Goal: Information Seeking & Learning: Learn about a topic

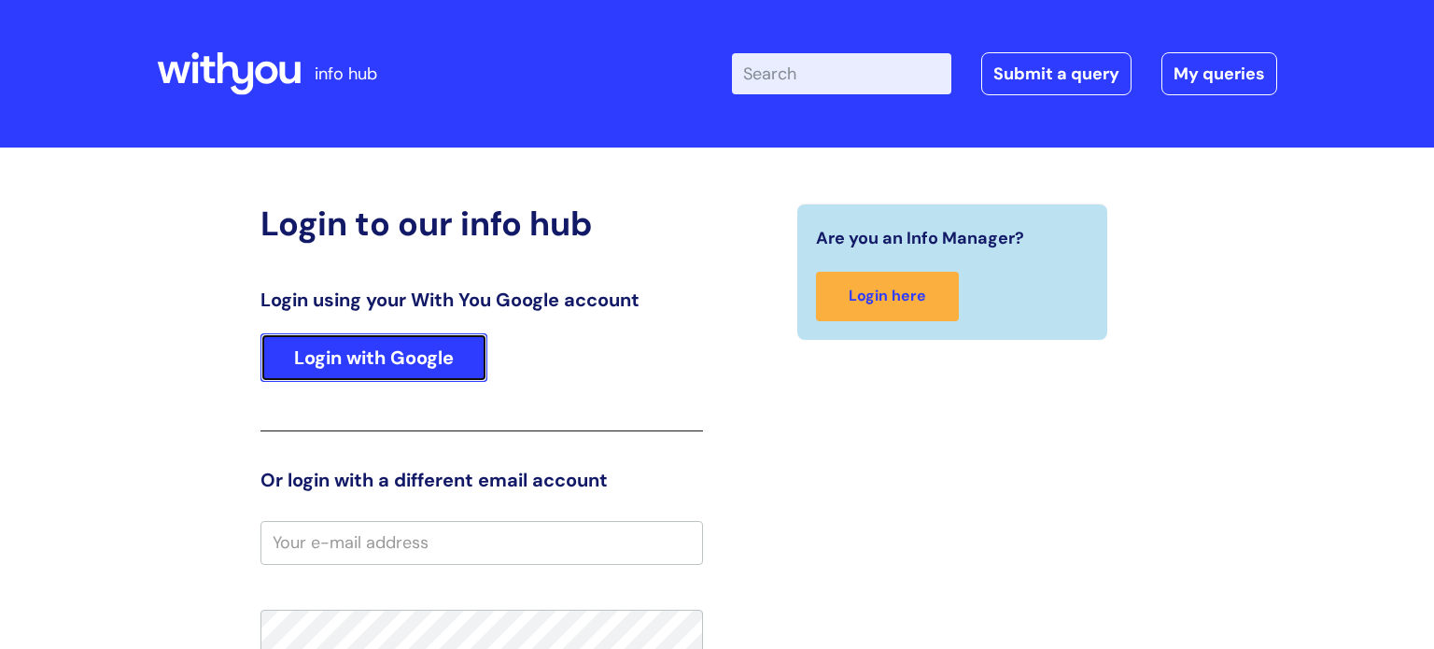
click at [368, 369] on link "Login with Google" at bounding box center [373, 357] width 227 height 49
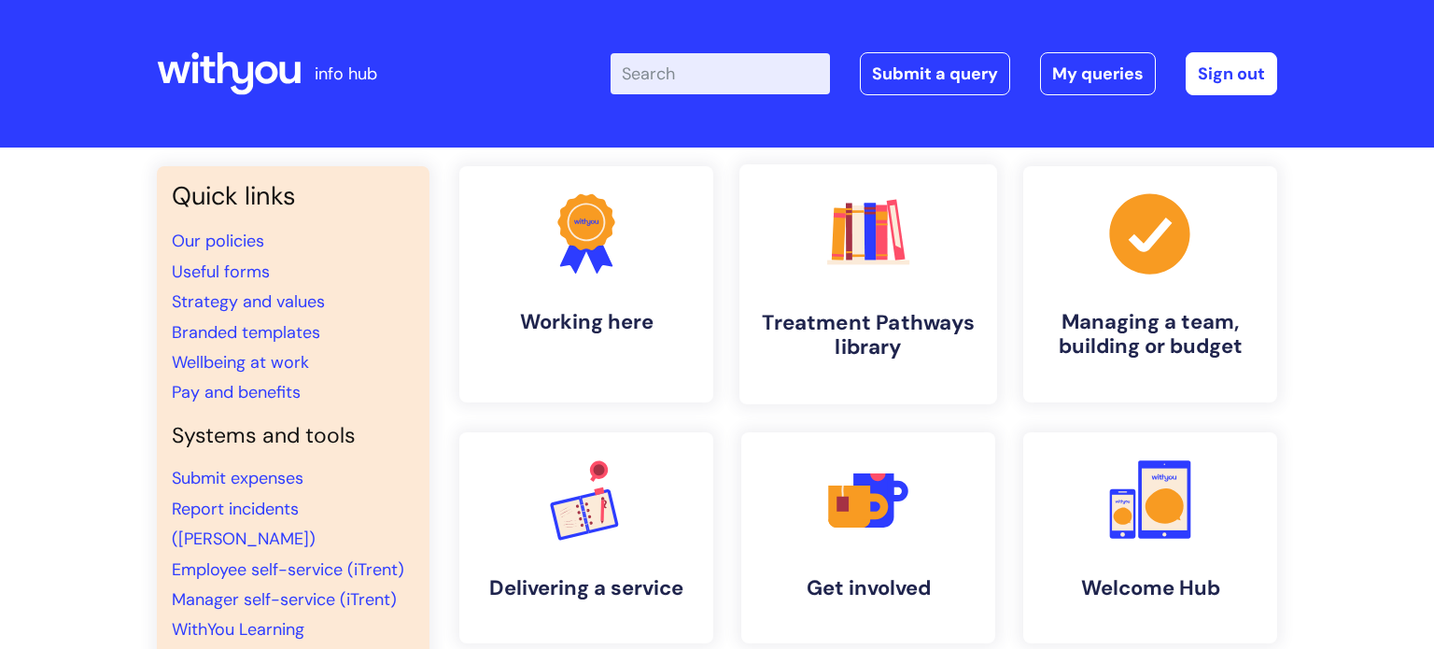
click at [812, 259] on link ".cls-1{fill:#f89b22;}.cls-1,.cls-2,.cls-3,.cls-4,.cls-5,.cls-6,.cls-7{stroke-wi…" at bounding box center [868, 284] width 258 height 240
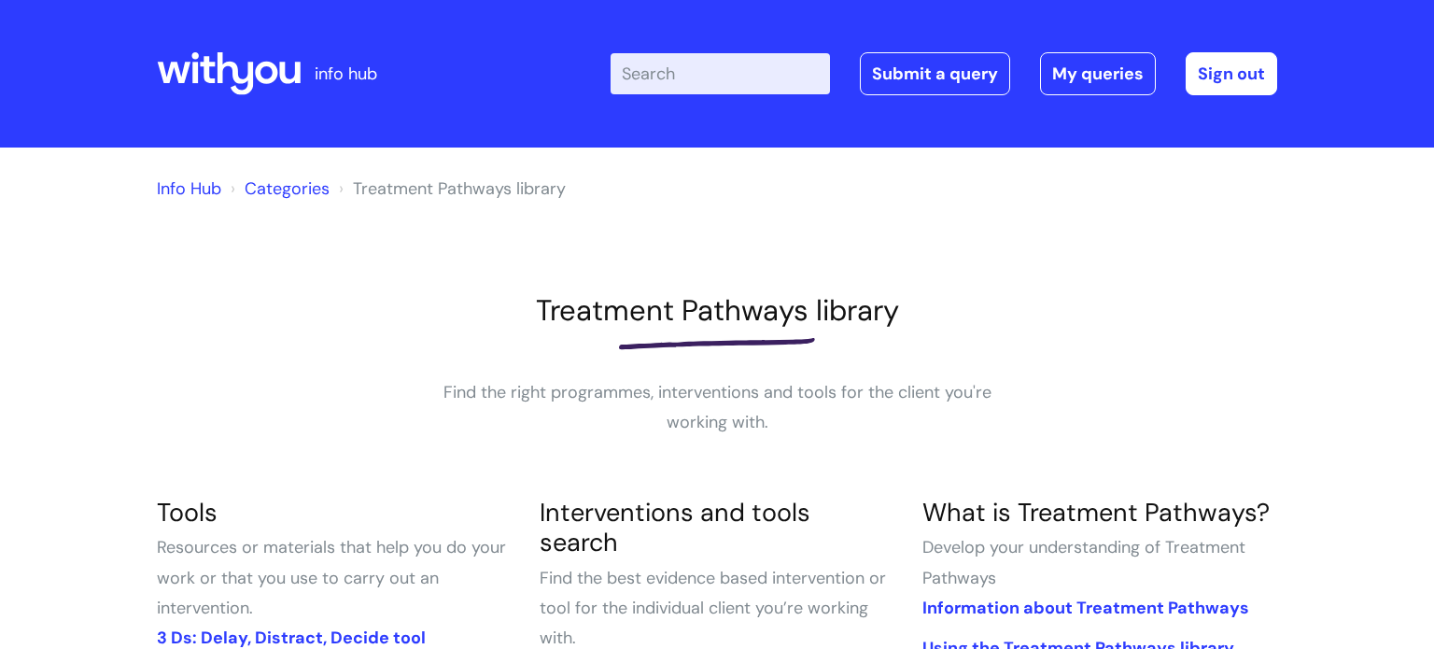
click at [671, 55] on input "Enter your search term here..." at bounding box center [719, 73] width 219 height 41
type input "journey"
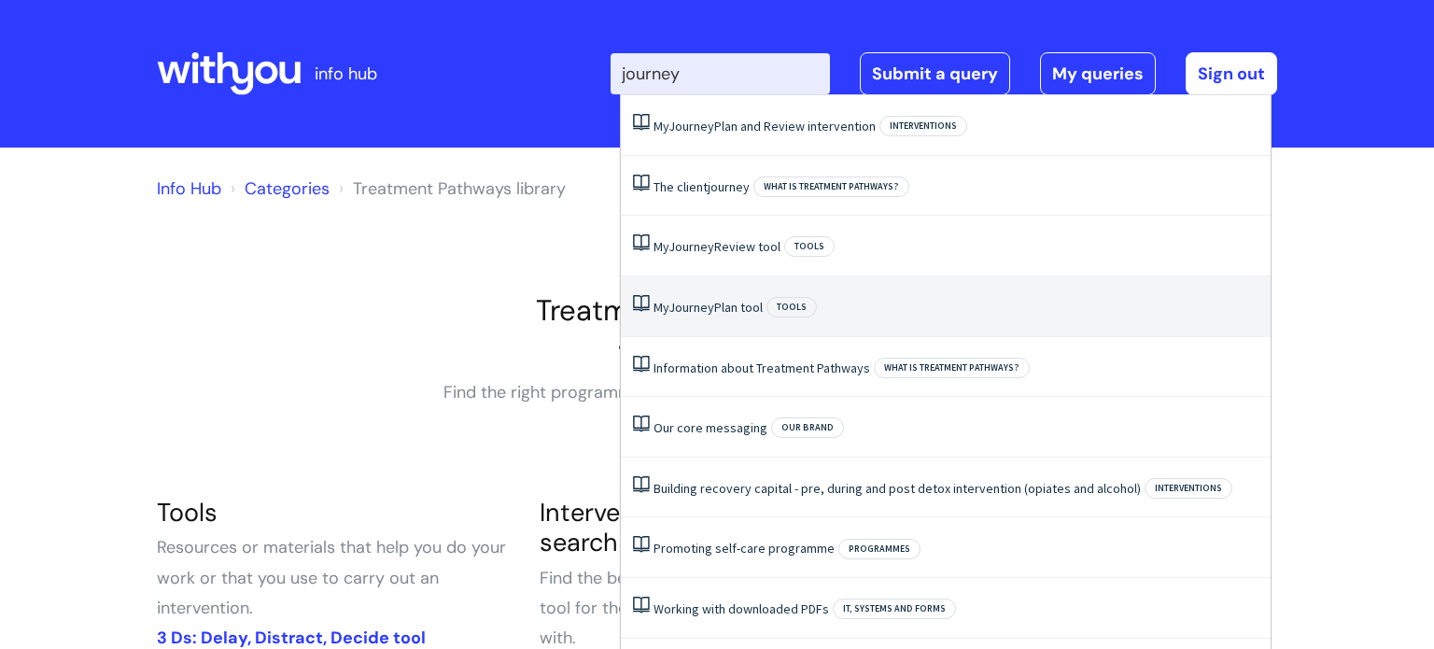
click at [707, 300] on span "Journey" at bounding box center [691, 307] width 46 height 17
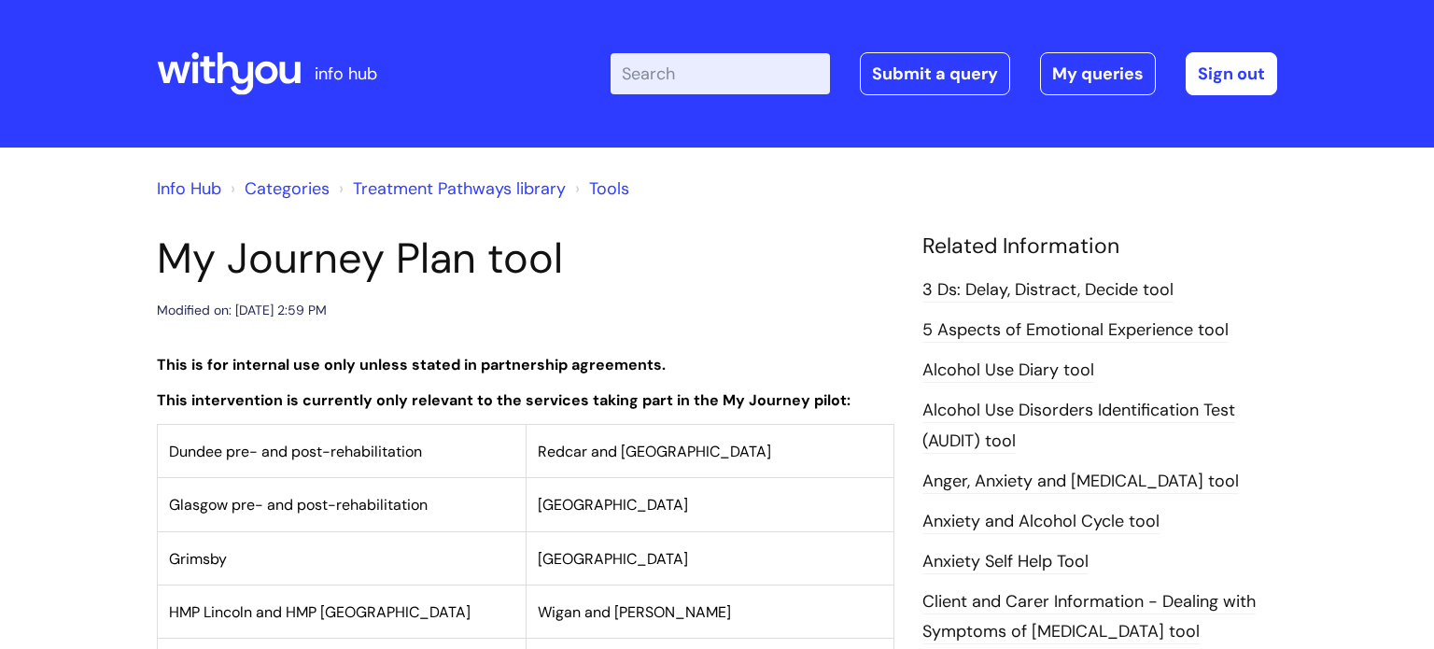
click at [707, 300] on div "Modified on: Wed, 20 Nov, 2024 at 2:59 PM" at bounding box center [525, 310] width 737 height 23
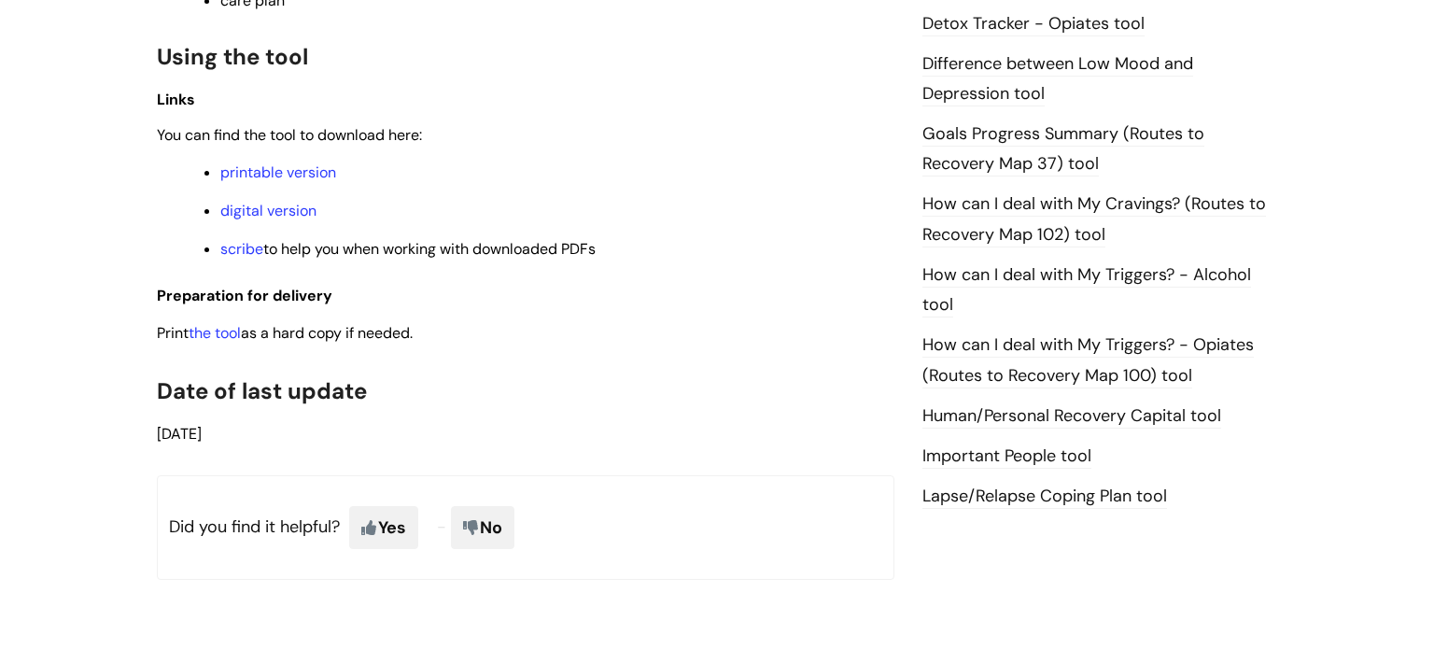
scroll to position [1232, 0]
click at [249, 219] on link "digital version" at bounding box center [268, 210] width 96 height 20
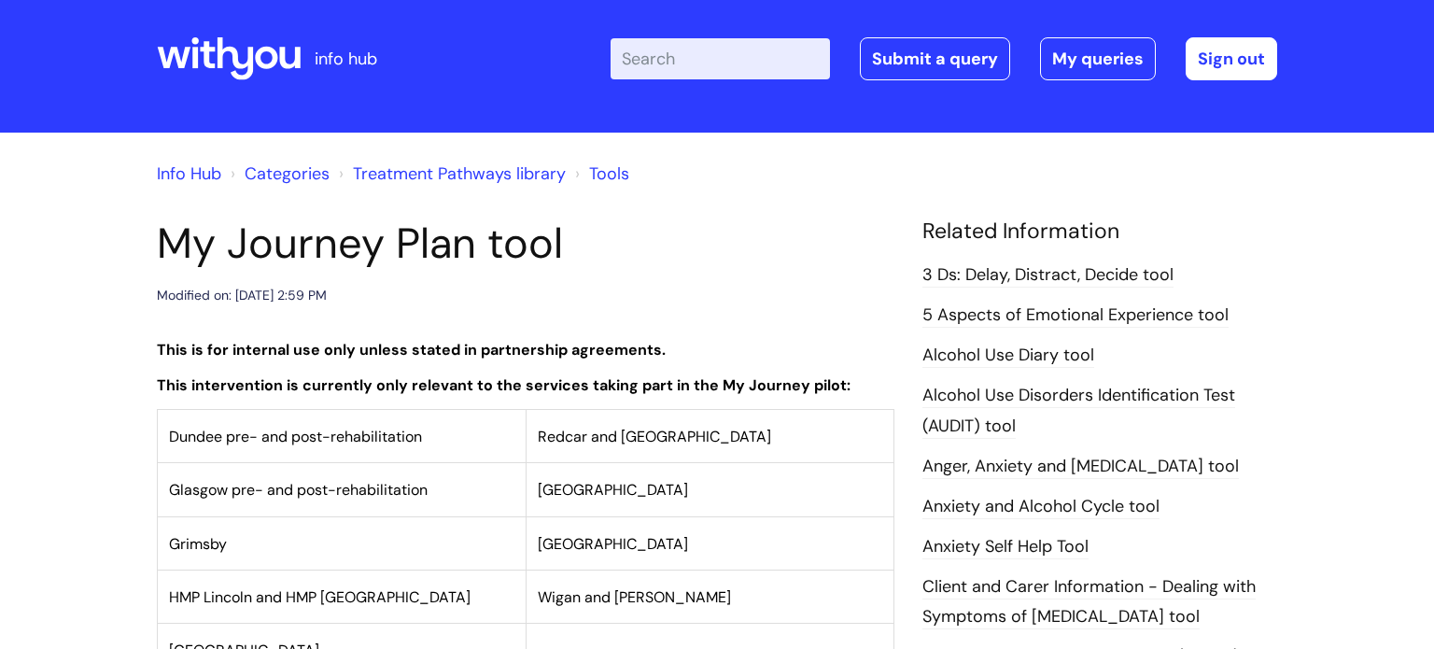
scroll to position [0, 0]
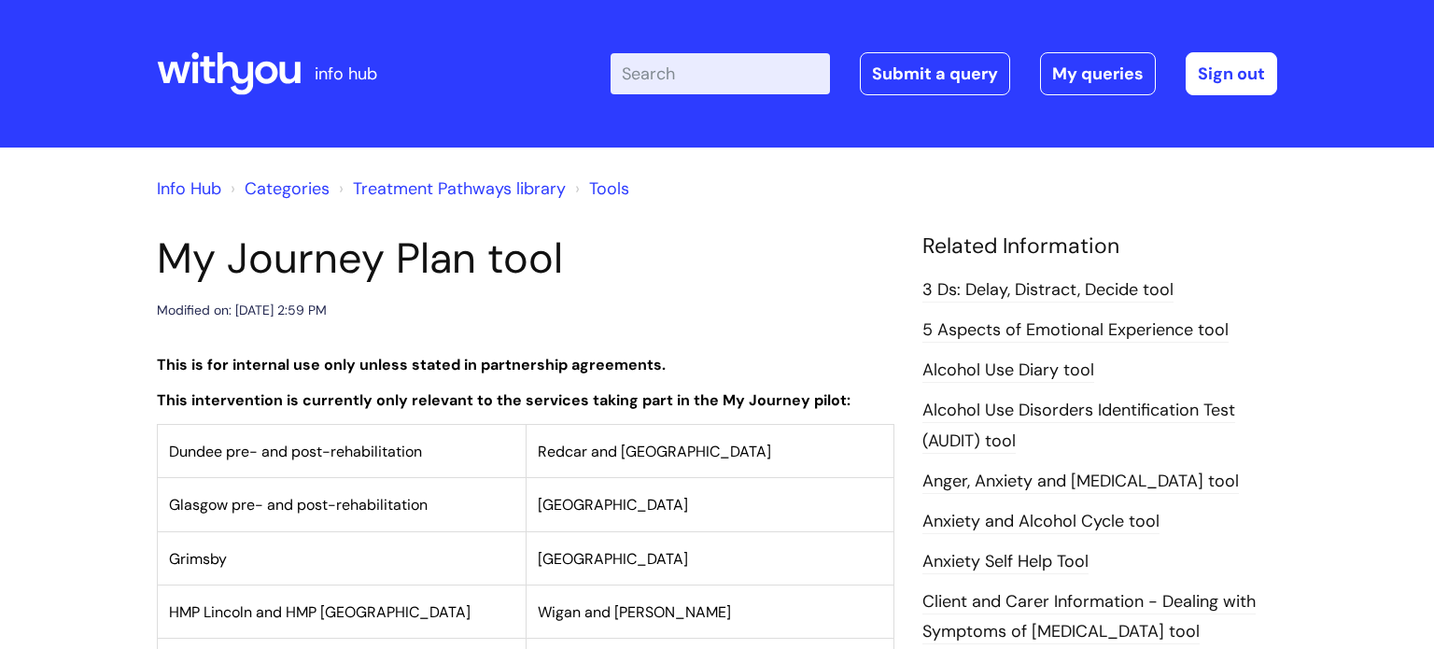
click at [190, 185] on link "Info Hub" at bounding box center [189, 188] width 64 height 22
